Goal: Register for event/course

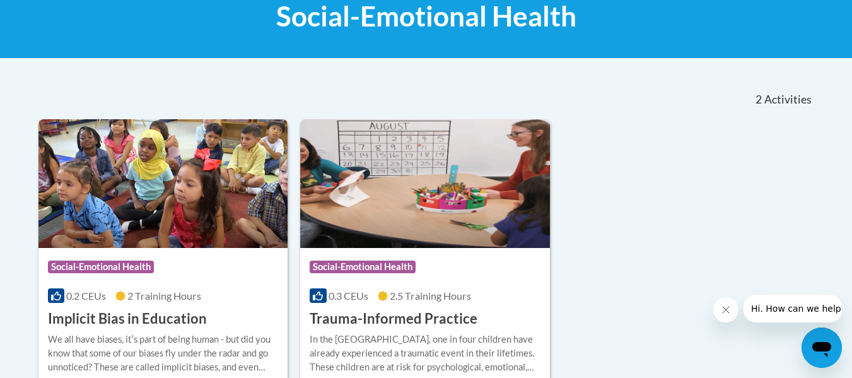
scroll to position [206, 0]
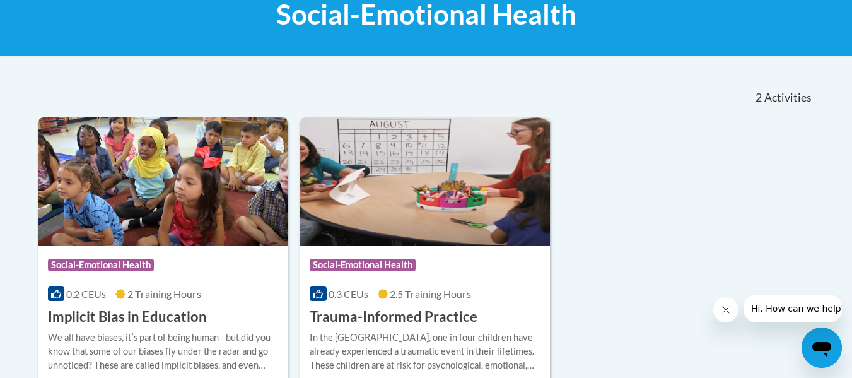
click at [136, 318] on h3 "Implicit Bias in Education" at bounding box center [127, 317] width 159 height 20
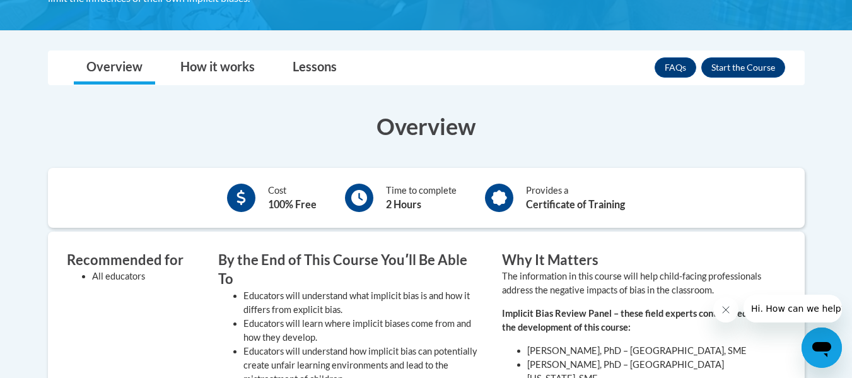
scroll to position [367, 0]
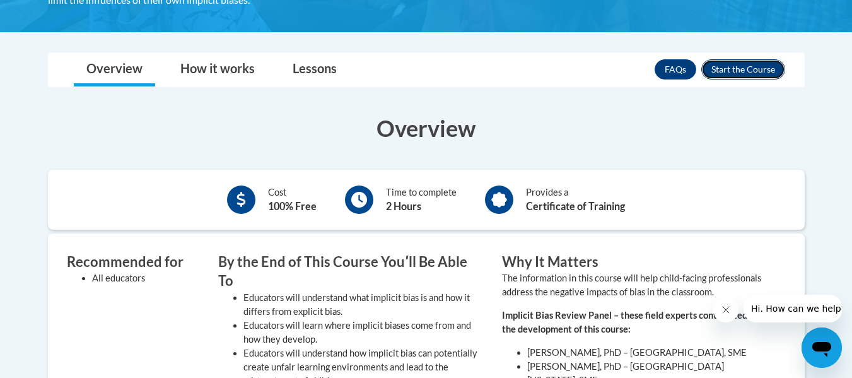
click at [745, 67] on button "Enroll" at bounding box center [743, 69] width 84 height 20
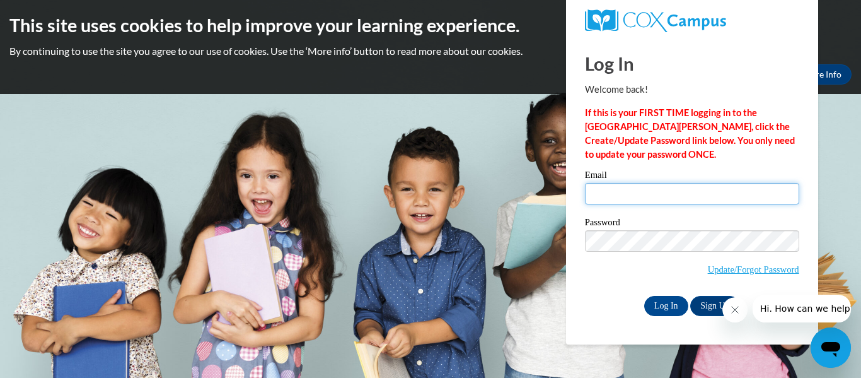
click at [640, 188] on input "Email" at bounding box center [692, 193] width 214 height 21
type input "miriamupton@ymail.com"
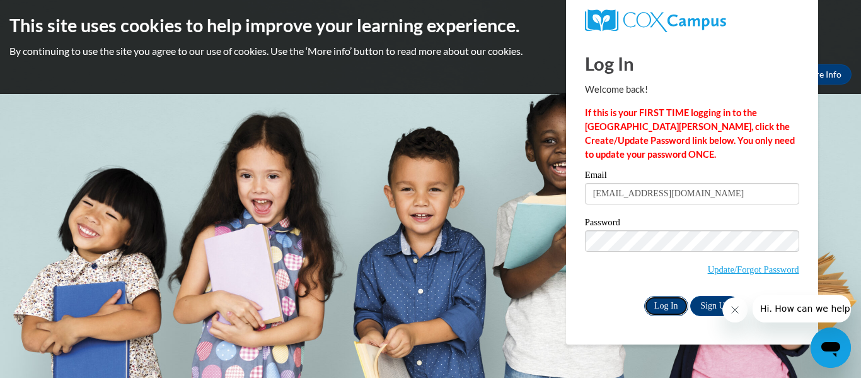
click at [671, 301] on input "Log In" at bounding box center [666, 306] width 44 height 20
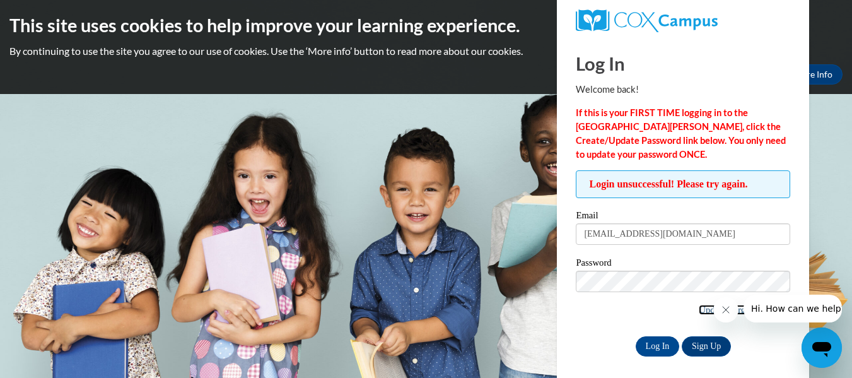
click at [700, 310] on link "Update/Forgot Password" at bounding box center [743, 309] width 91 height 10
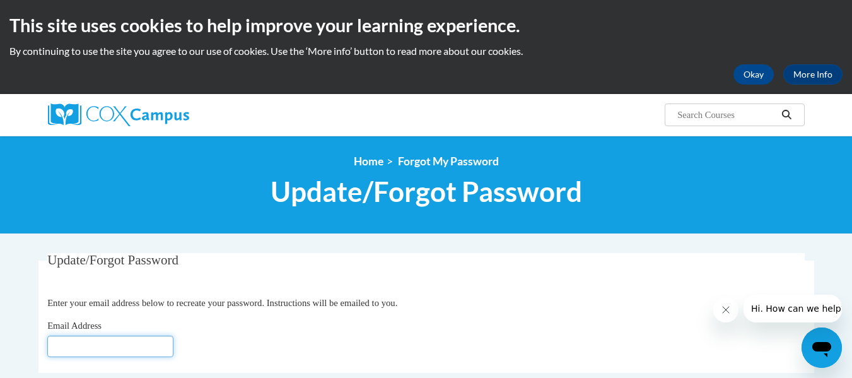
click at [131, 350] on input "Email Address" at bounding box center [110, 345] width 126 height 21
type input "[EMAIL_ADDRESS][DOMAIN_NAME]"
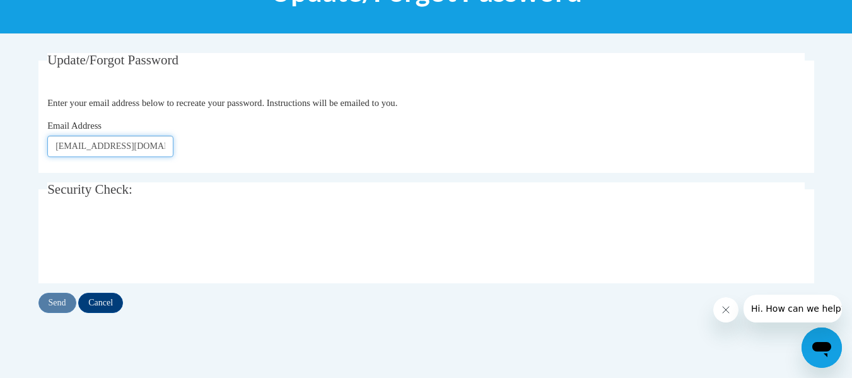
scroll to position [201, 0]
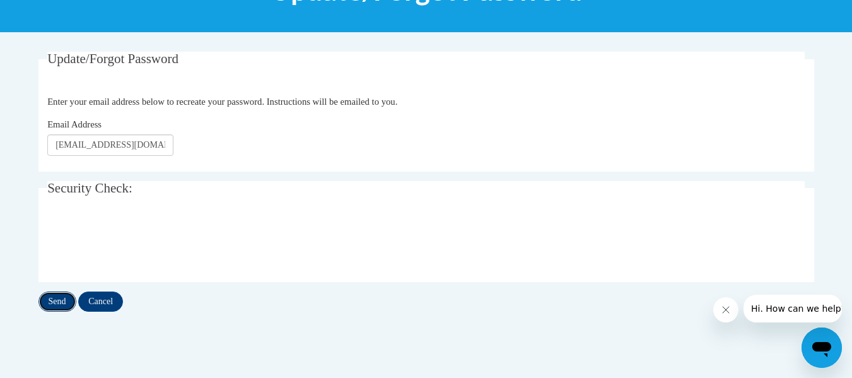
click at [51, 304] on input "Send" at bounding box center [57, 301] width 38 height 20
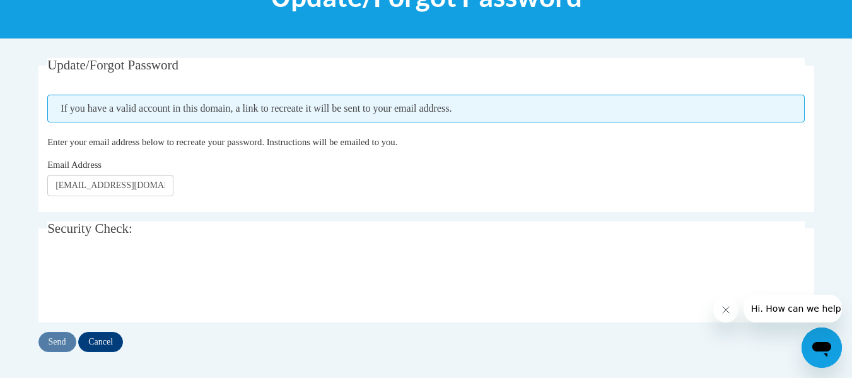
scroll to position [194, 0]
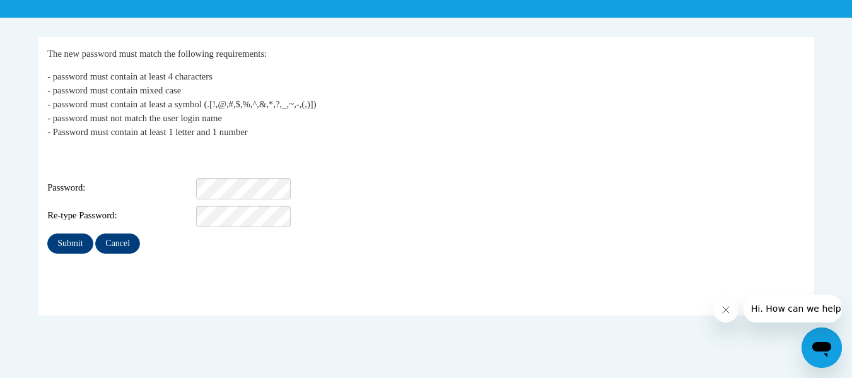
scroll to position [216, 0]
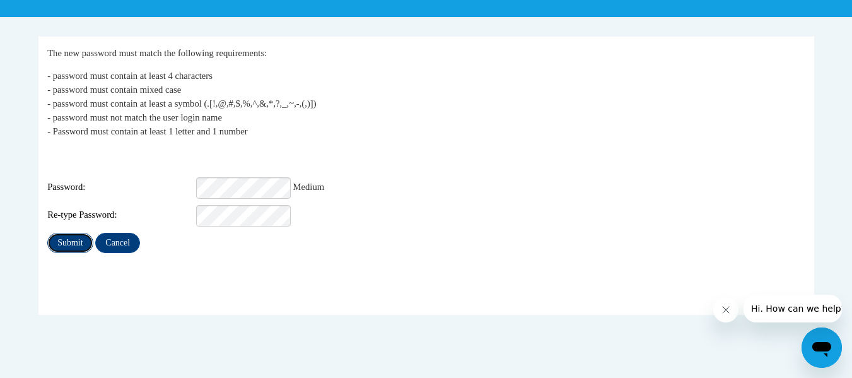
click at [72, 234] on input "Submit" at bounding box center [69, 243] width 45 height 20
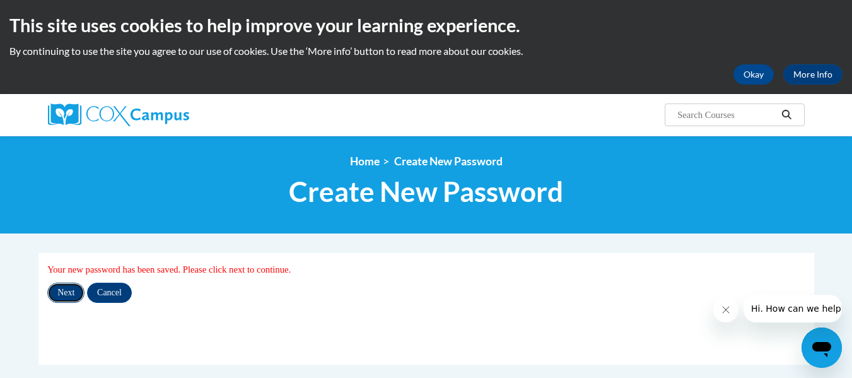
click at [60, 291] on input "Next" at bounding box center [65, 292] width 37 height 20
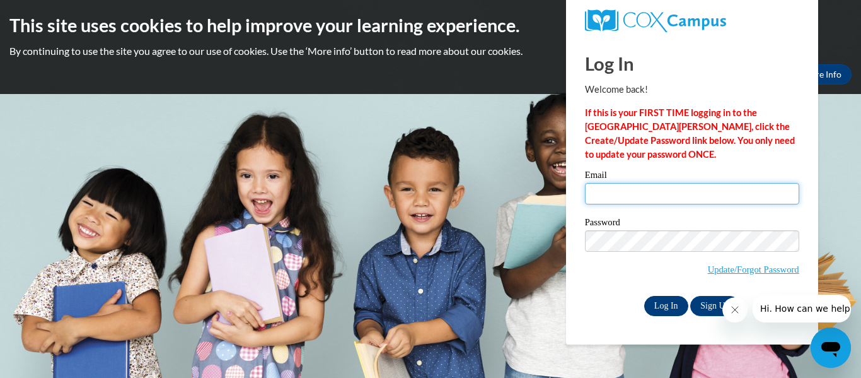
type input "miriamupton@ymail.com"
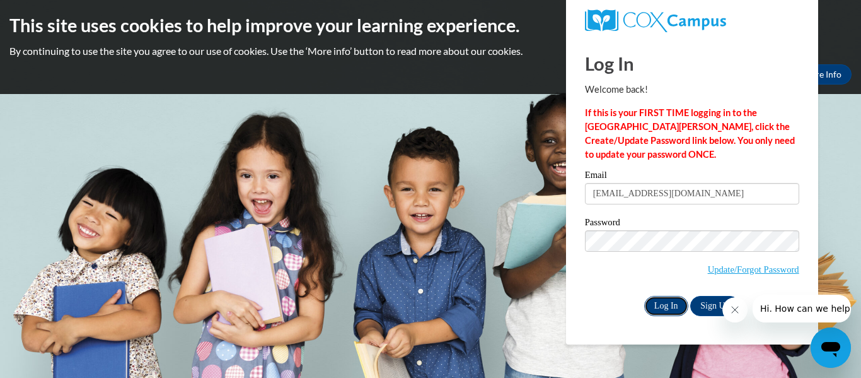
click at [669, 306] on input "Log In" at bounding box center [666, 306] width 44 height 20
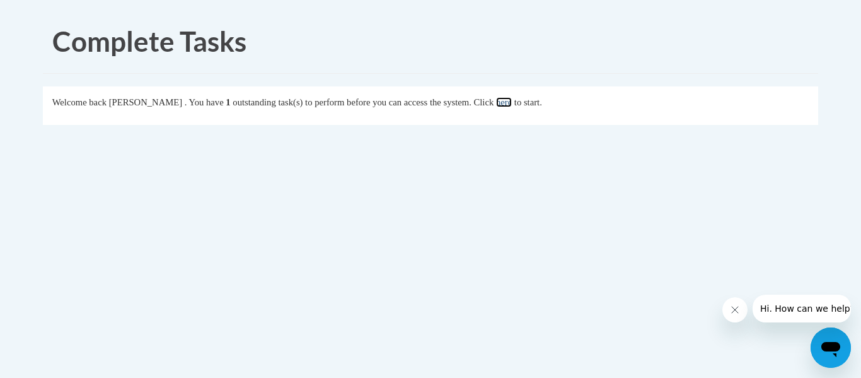
click at [512, 103] on link "here" at bounding box center [504, 102] width 16 height 10
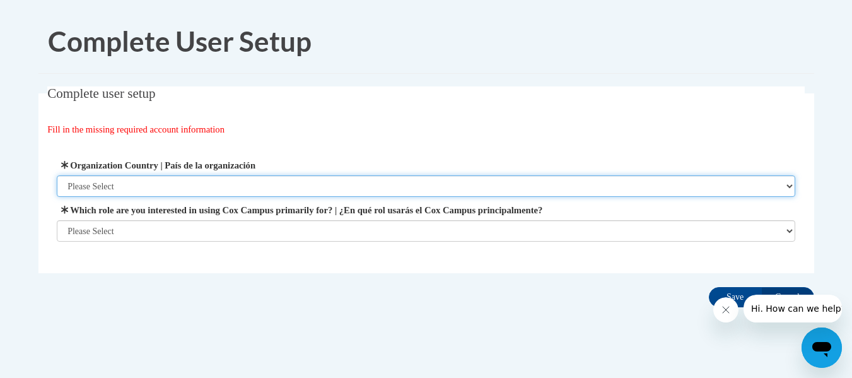
click at [789, 183] on select "Please Select United States | Estados Unidos Outside of the United States | Fue…" at bounding box center [426, 185] width 738 height 21
select select "ad49bcad-a171-4b2e-b99c-48b446064914"
click at [57, 175] on select "Please Select United States | Estados Unidos Outside of the United States | Fue…" at bounding box center [426, 185] width 738 height 21
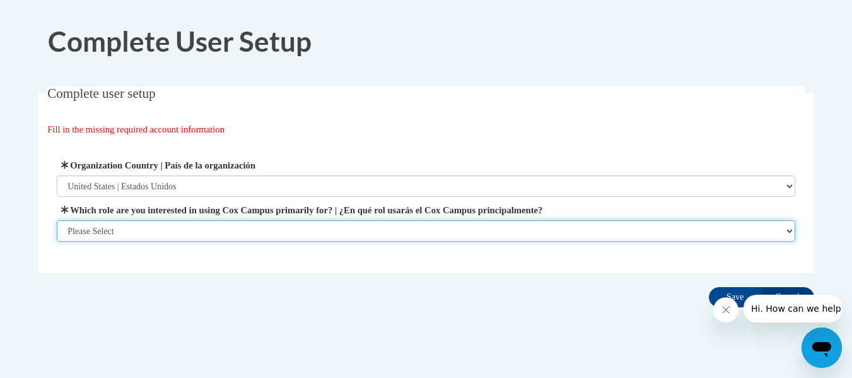
click at [136, 234] on select "Please Select College/University | Colegio/Universidad Community/Nonprofit Part…" at bounding box center [426, 230] width 738 height 21
select select "fbf2d438-af2f-41f8-98f1-81c410e29de3"
click at [57, 241] on select "Please Select College/University | Colegio/Universidad Community/Nonprofit Part…" at bounding box center [426, 230] width 738 height 21
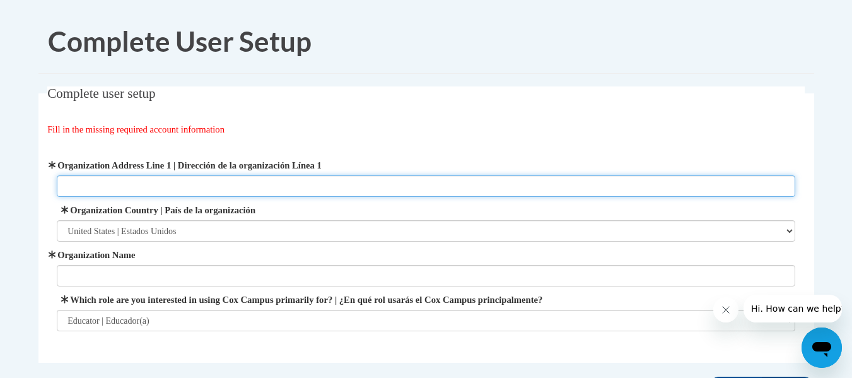
click at [127, 185] on input "Organization Address Line 1 | Dirección de la organización Línea 1" at bounding box center [426, 185] width 738 height 21
type input "PO Box 111229, Memphis, TN 38111"
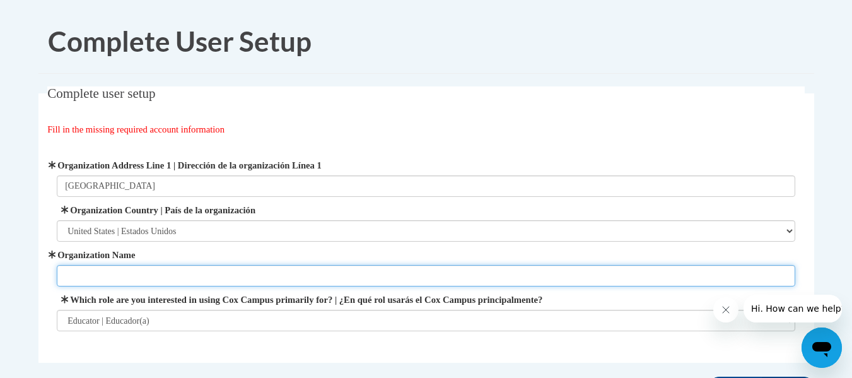
click at [105, 273] on input "Organization Name" at bounding box center [426, 275] width 738 height 21
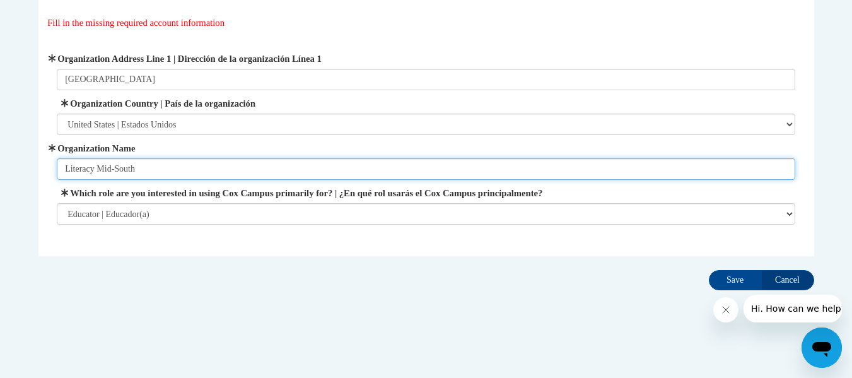
scroll to position [108, 0]
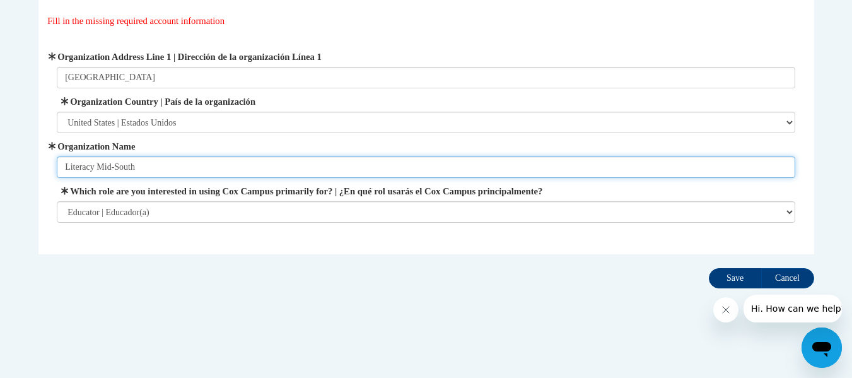
type input "Literacy Mid-South"
click at [736, 282] on input "Save" at bounding box center [734, 278] width 53 height 20
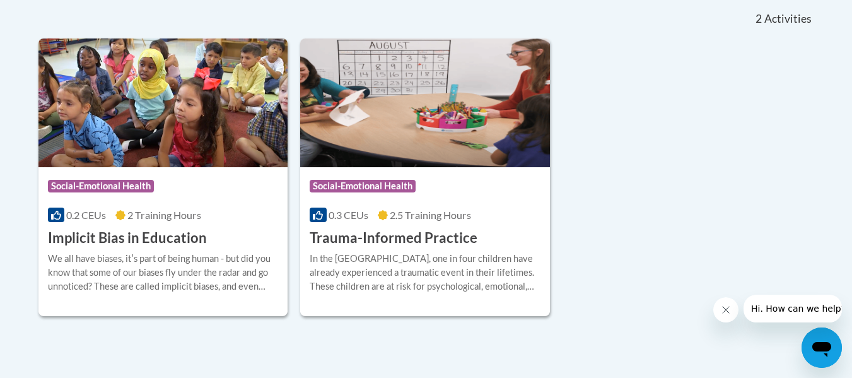
scroll to position [288, 0]
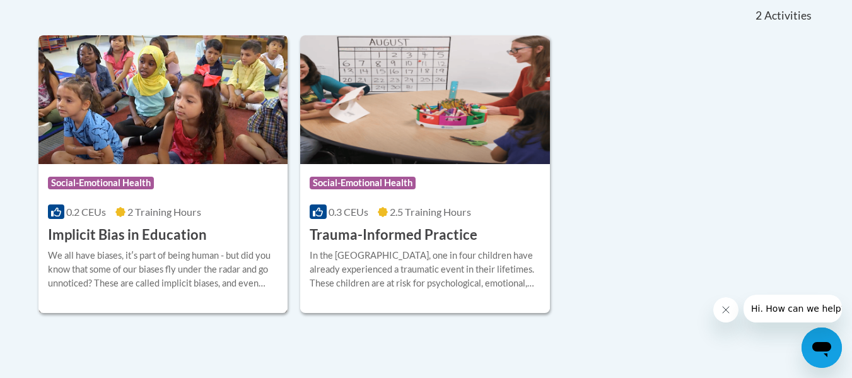
click at [113, 183] on span "Social-Emotional Health" at bounding box center [101, 182] width 106 height 13
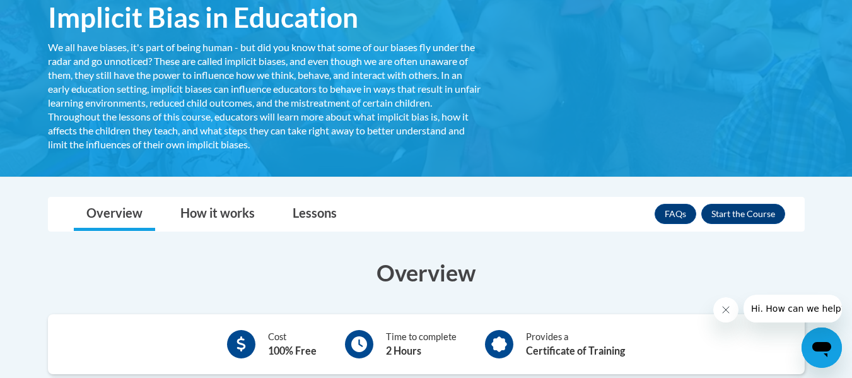
scroll to position [225, 0]
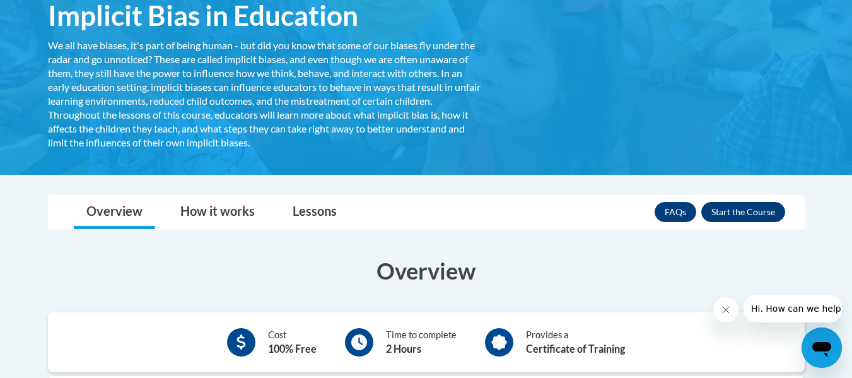
click at [744, 215] on button "Enroll" at bounding box center [743, 212] width 84 height 20
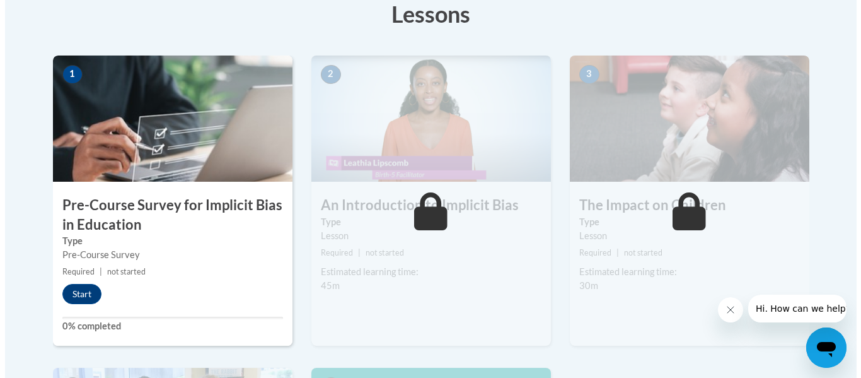
scroll to position [376, 0]
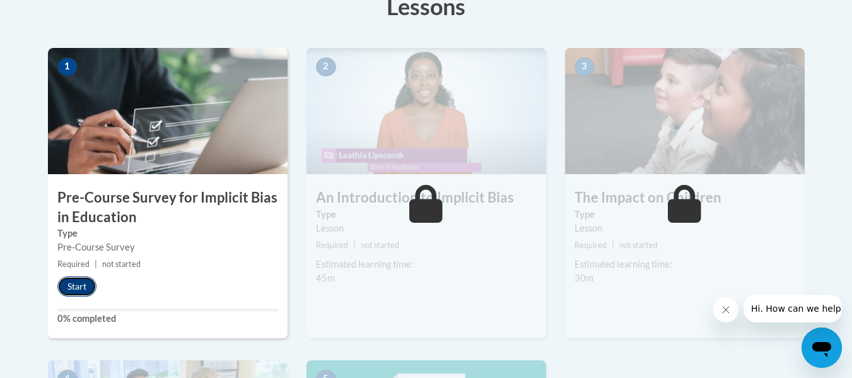
click at [74, 289] on button "Start" at bounding box center [76, 286] width 39 height 20
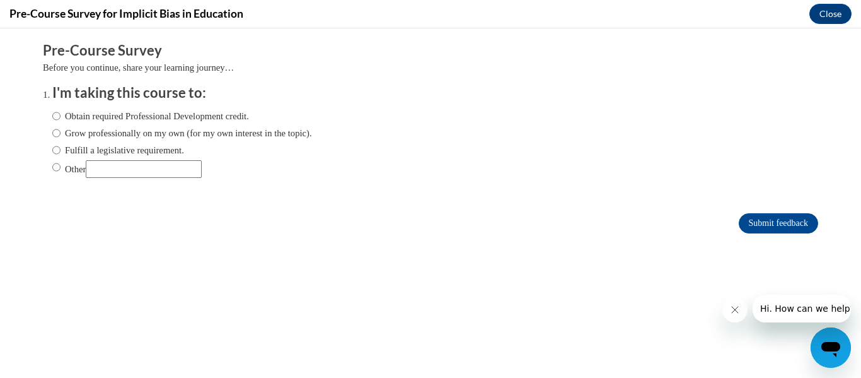
scroll to position [0, 0]
click at [52, 168] on input "Other" at bounding box center [56, 167] width 8 height 14
radio input "true"
click at [102, 172] on input "Other" at bounding box center [144, 169] width 116 height 18
type input "W"
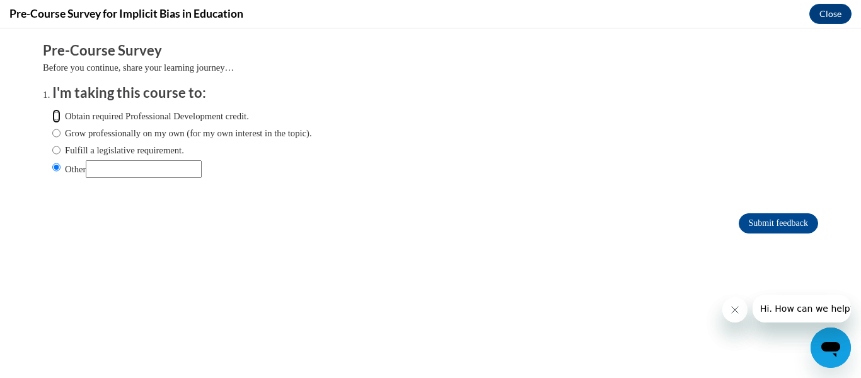
click at [52, 117] on input "Obtain required Professional Development credit." at bounding box center [56, 116] width 8 height 14
radio input "true"
click at [760, 222] on input "Submit feedback" at bounding box center [778, 223] width 79 height 20
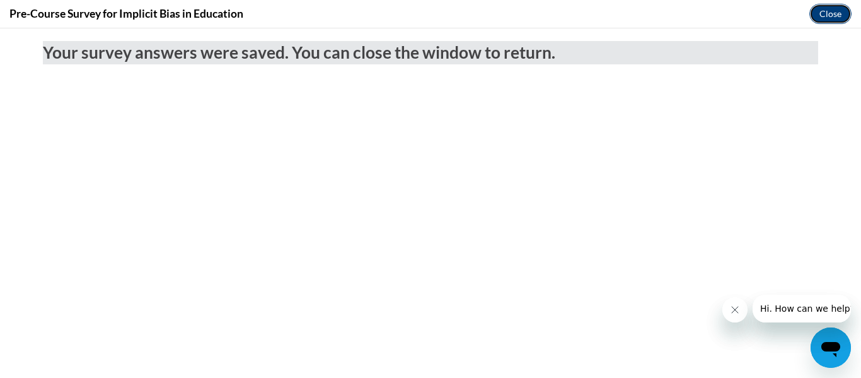
click at [830, 10] on button "Close" at bounding box center [830, 14] width 42 height 20
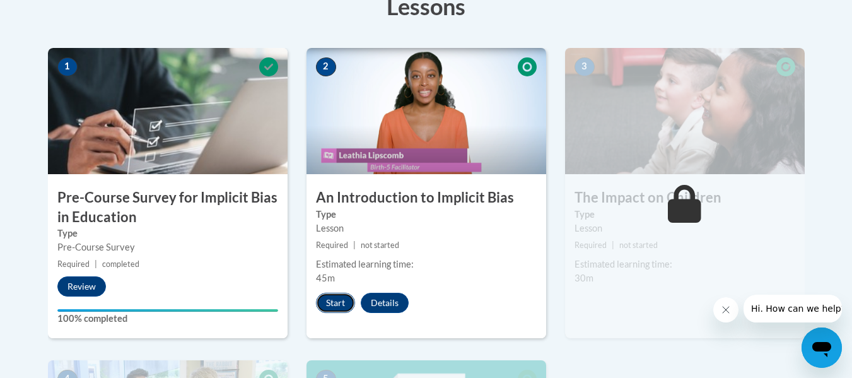
click at [335, 304] on button "Start" at bounding box center [335, 302] width 39 height 20
